Goal: Task Accomplishment & Management: Manage account settings

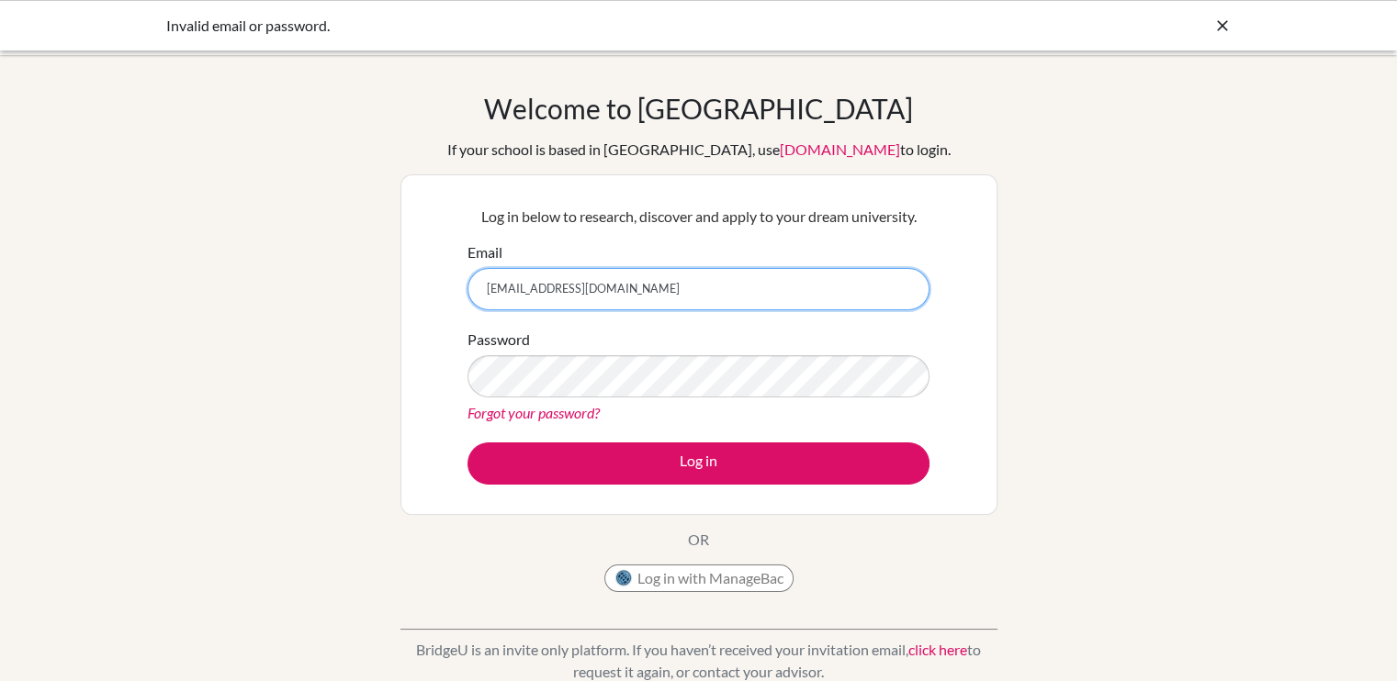
drag, startPoint x: 663, startPoint y: 296, endPoint x: 381, endPoint y: 297, distance: 281.9
click at [381, 297] on div "Welcome to [GEOGRAPHIC_DATA] If your school is based in [GEOGRAPHIC_DATA], use …" at bounding box center [698, 392] width 1397 height 601
click at [635, 298] on input "Email" at bounding box center [698, 289] width 462 height 42
type input "[EMAIL_ADDRESS][DOMAIN_NAME]"
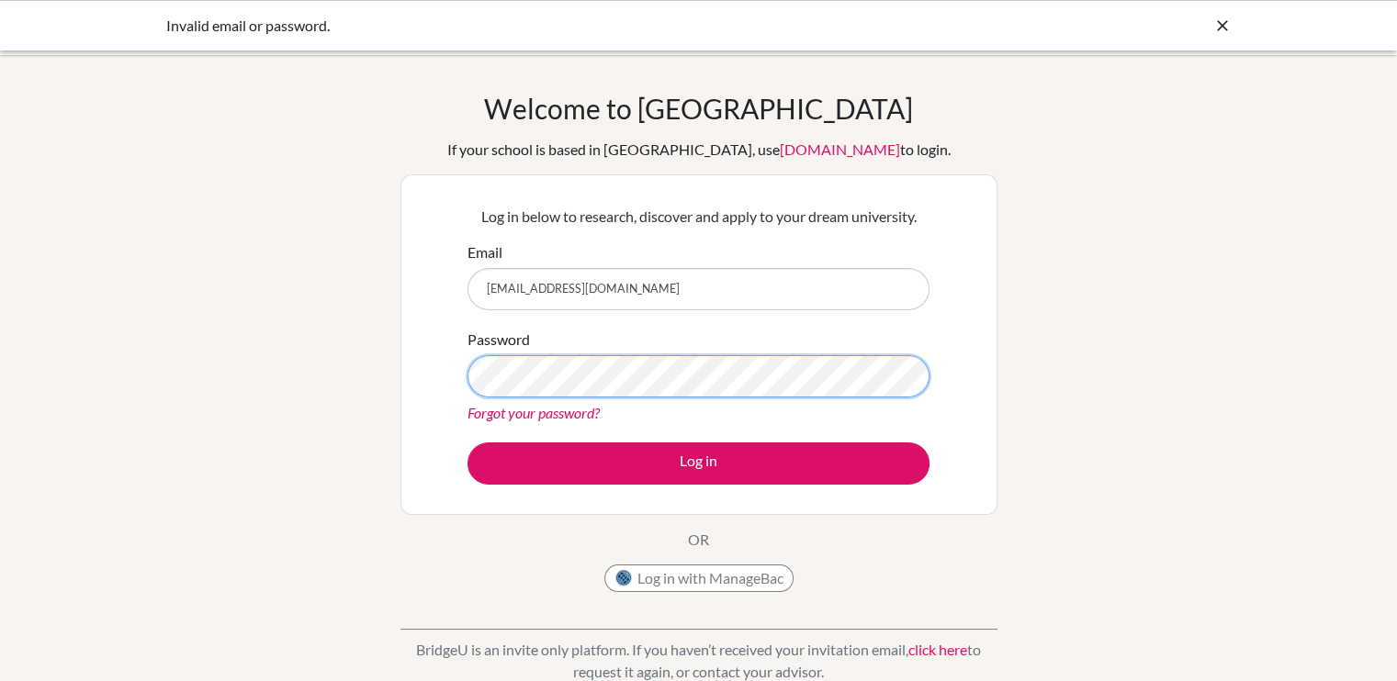
click at [467, 443] on button "Log in" at bounding box center [698, 464] width 462 height 42
